Goal: Check status: Check status

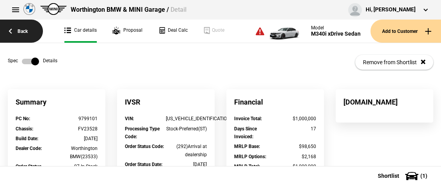
click at [21, 30] on link "Back" at bounding box center [21, 31] width 43 height 23
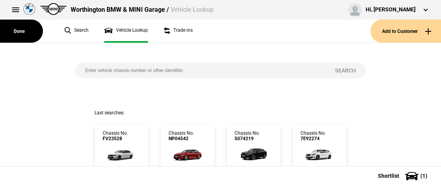
click at [83, 68] on input "search" at bounding box center [200, 71] width 250 height 16
type input "9781961"
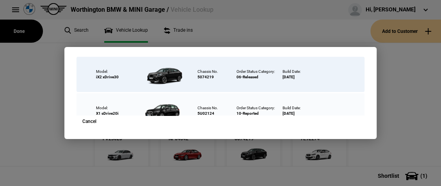
scroll to position [45, 0]
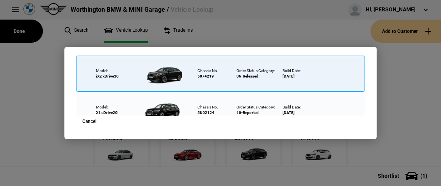
click at [165, 70] on div at bounding box center [164, 73] width 51 height 27
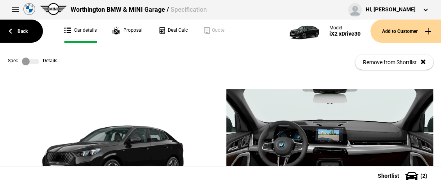
click at [38, 64] on label at bounding box center [30, 61] width 17 height 8
